Goal: Register for event/course

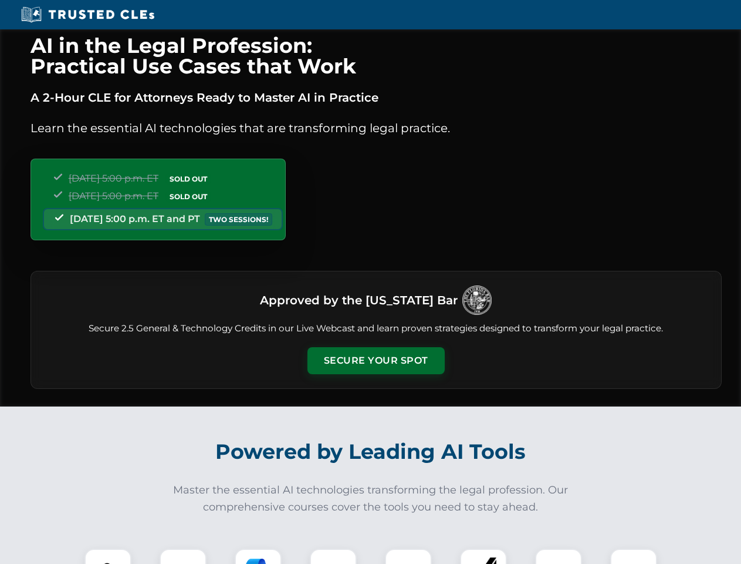
click at [376, 360] on button "Secure Your Spot" at bounding box center [376, 360] width 137 height 27
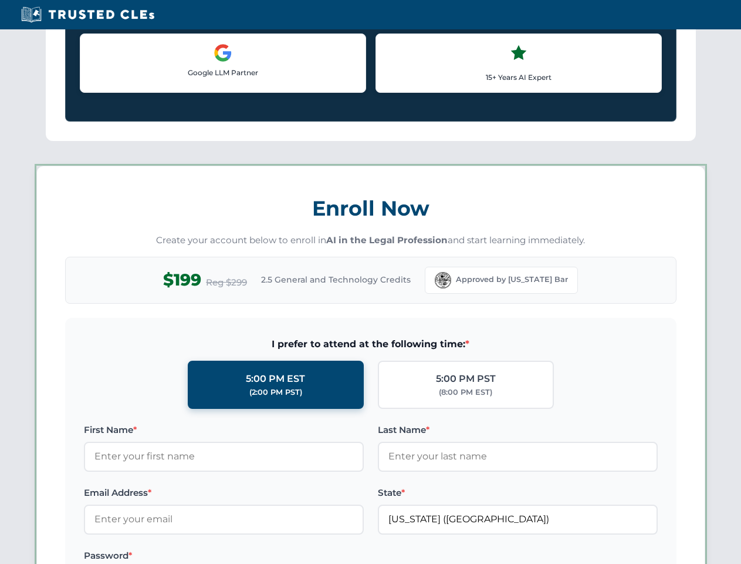
click at [183, 556] on label "Password *" at bounding box center [224, 555] width 280 height 14
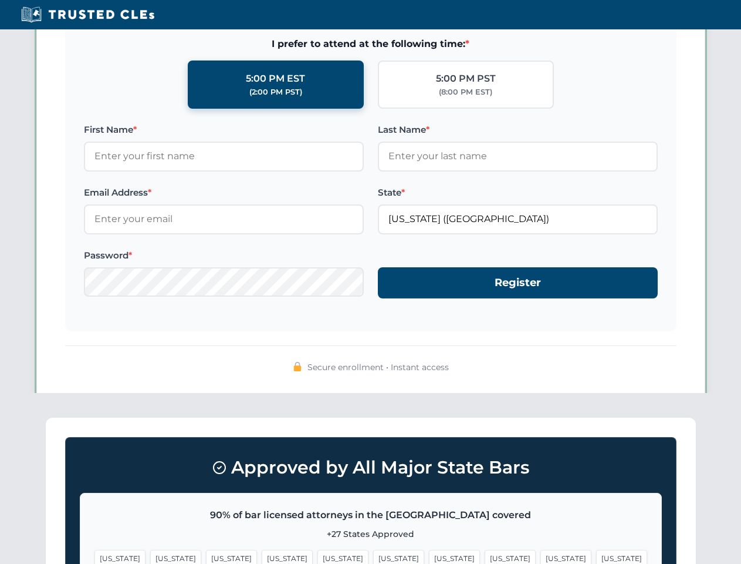
click at [429, 556] on span "[US_STATE]" at bounding box center [454, 557] width 51 height 17
click at [541, 556] on span "[US_STATE]" at bounding box center [566, 557] width 51 height 17
